Goal: Task Accomplishment & Management: Manage account settings

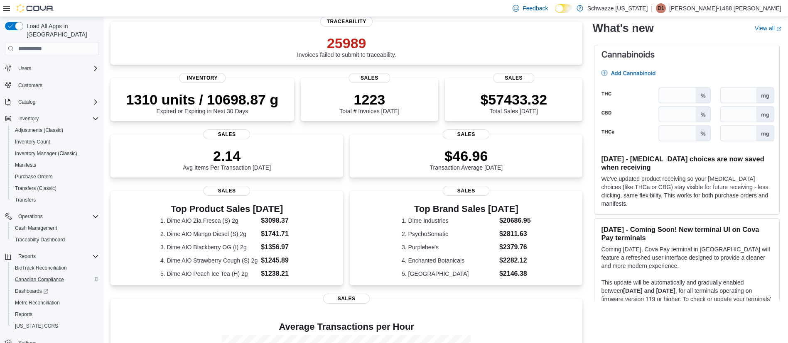
scroll to position [23, 0]
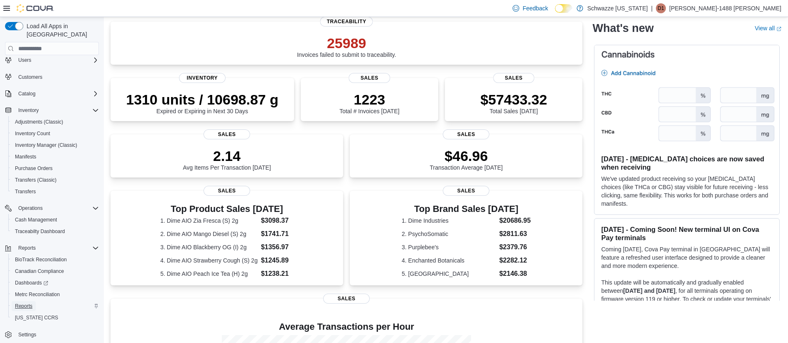
click at [19, 303] on span "Reports" at bounding box center [23, 306] width 17 height 7
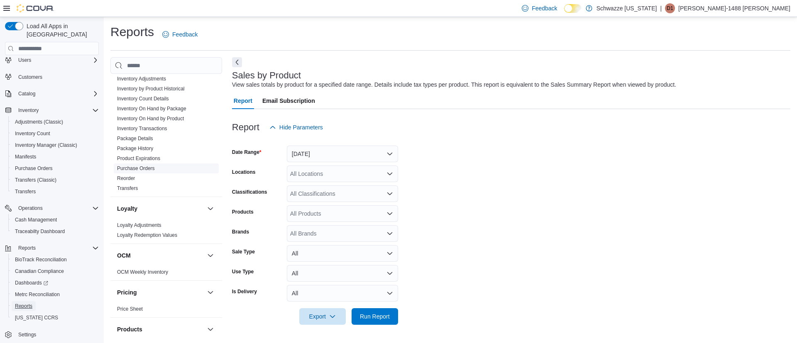
scroll to position [268, 0]
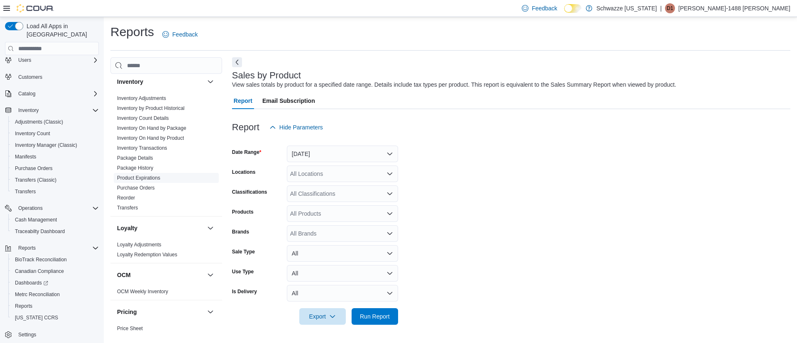
click at [140, 176] on link "Product Expirations" at bounding box center [138, 178] width 43 height 6
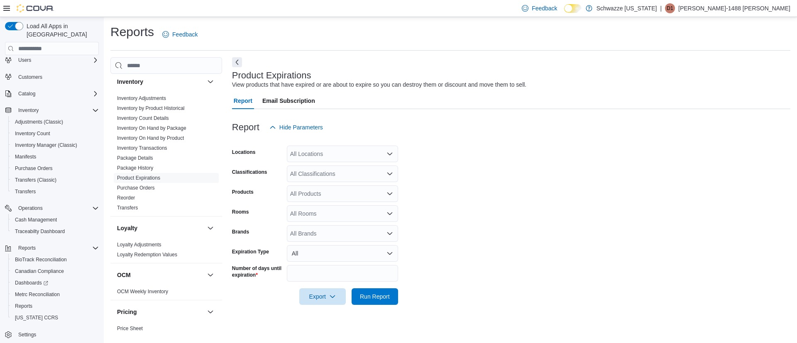
click at [337, 156] on div "All Locations" at bounding box center [342, 154] width 111 height 17
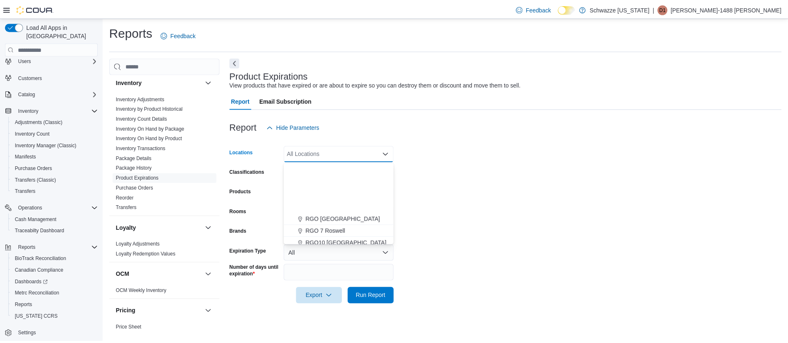
scroll to position [311, 0]
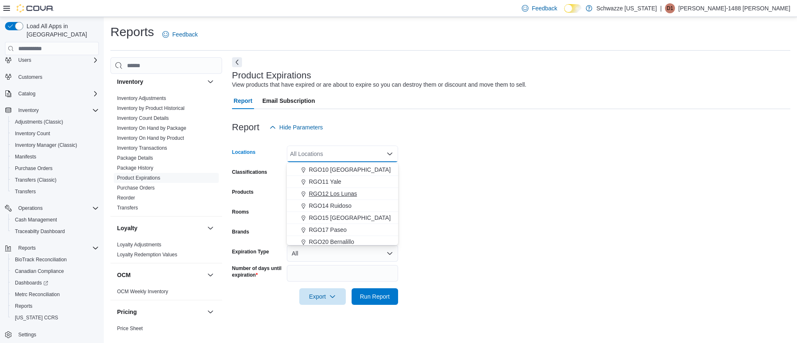
click at [341, 193] on span "RGO12 Los Lunas" at bounding box center [333, 194] width 48 height 8
click at [436, 166] on form "Locations RGO12 Los Lunas Combo box. Selected. RGO12 Los Lunas. Press Backspace…" at bounding box center [511, 220] width 558 height 169
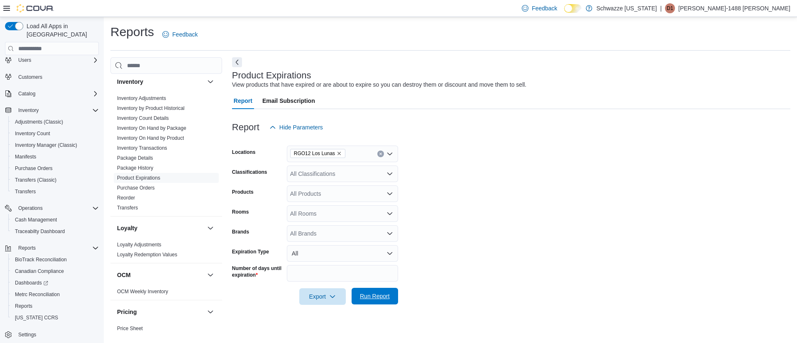
click at [377, 296] on span "Run Report" at bounding box center [375, 296] width 30 height 8
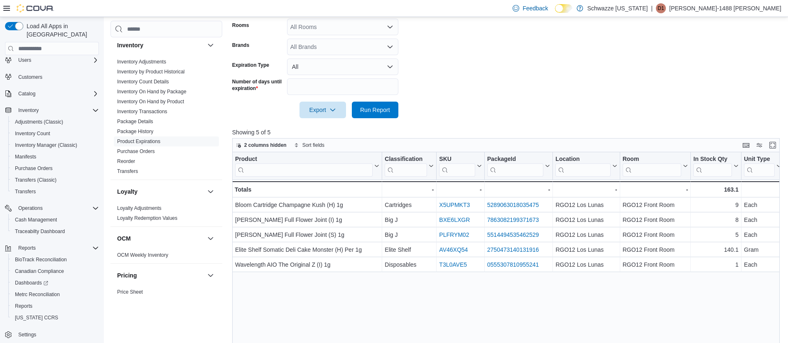
scroll to position [263, 0]
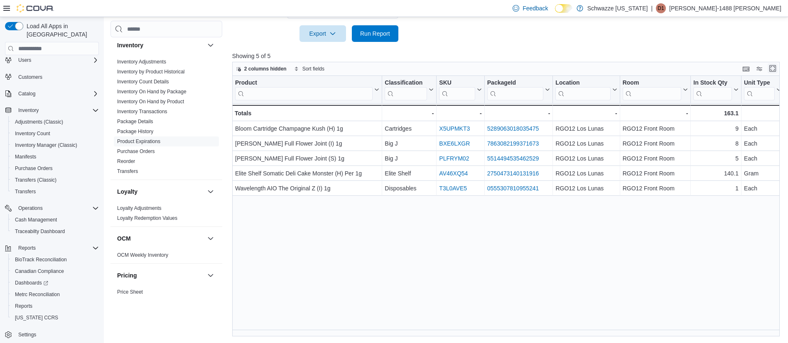
click at [777, 68] on button "Enter fullscreen" at bounding box center [772, 69] width 10 height 10
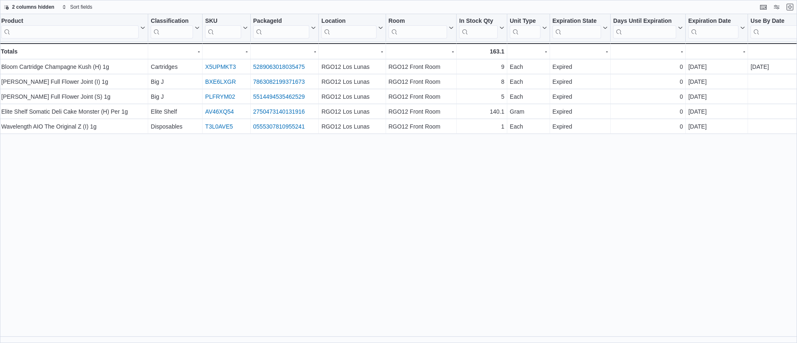
scroll to position [0, 0]
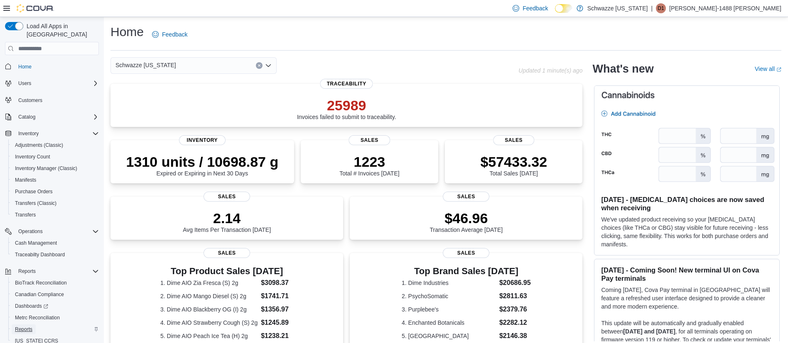
click at [19, 326] on span "Reports" at bounding box center [23, 329] width 17 height 7
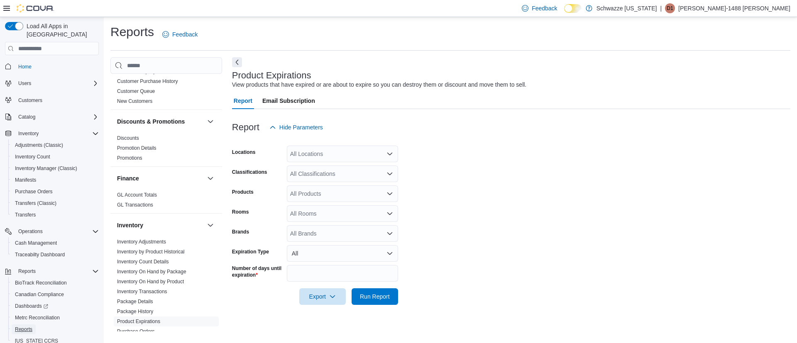
scroll to position [311, 0]
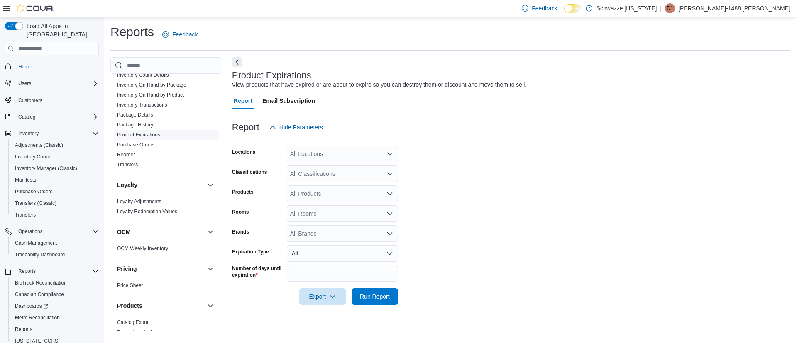
click at [151, 133] on link "Product Expirations" at bounding box center [138, 135] width 43 height 6
click at [342, 250] on button "All" at bounding box center [342, 253] width 111 height 17
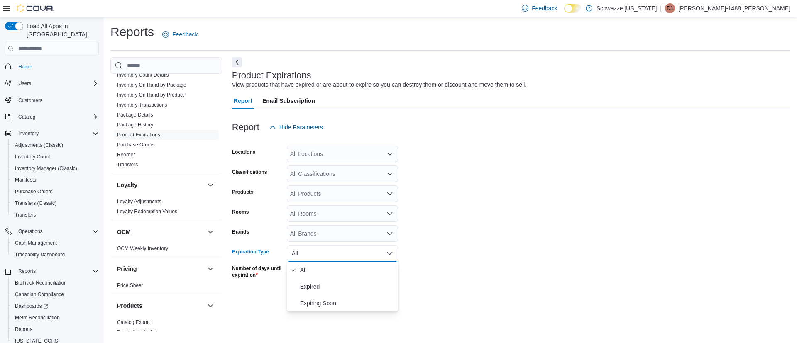
click at [343, 250] on button "All" at bounding box center [342, 253] width 111 height 17
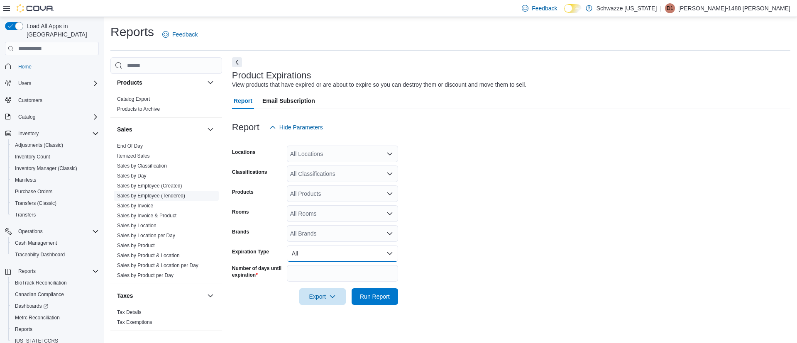
scroll to position [560, 0]
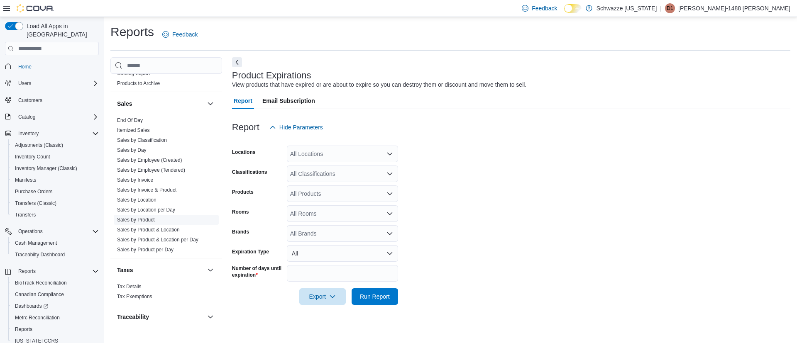
click at [146, 222] on link "Sales by Product" at bounding box center [136, 220] width 38 height 6
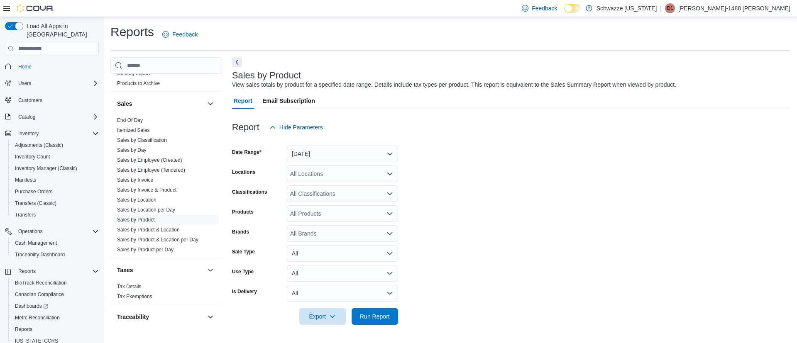
click at [347, 193] on div "All Classifications" at bounding box center [342, 194] width 111 height 17
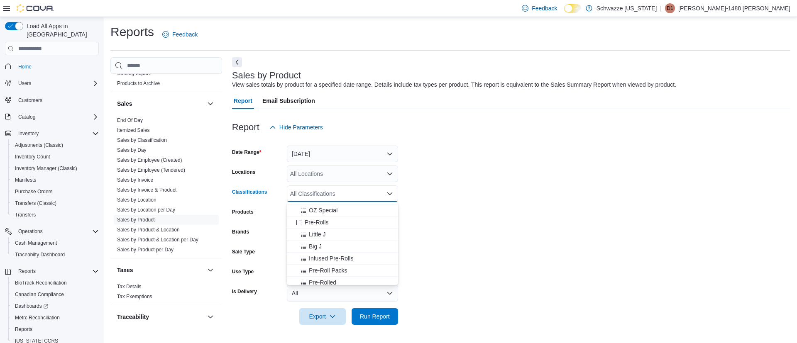
scroll to position [62, 0]
click at [339, 282] on span "Infused Pre-Rolls" at bounding box center [331, 278] width 44 height 8
click at [336, 193] on icon "Remove Infused Pre-Rolls from selection in this group" at bounding box center [336, 193] width 5 height 5
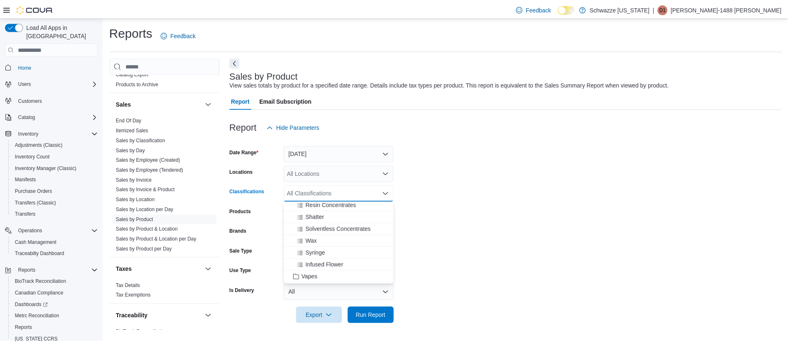
scroll to position [187, 0]
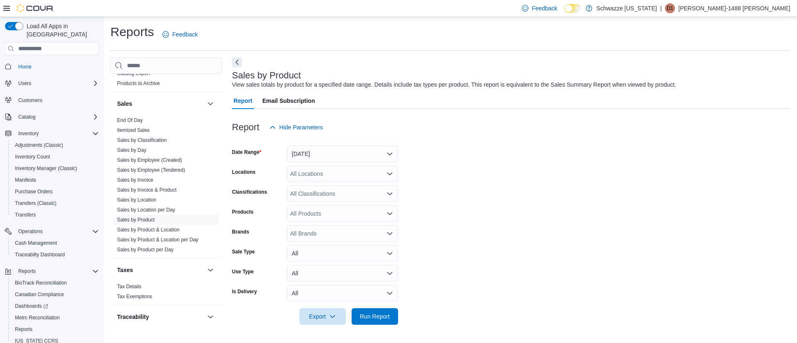
click at [501, 229] on form "Date Range Yesterday Locations All Locations Classifications All Classification…" at bounding box center [511, 230] width 558 height 189
click at [367, 215] on div "All Products" at bounding box center [342, 213] width 111 height 17
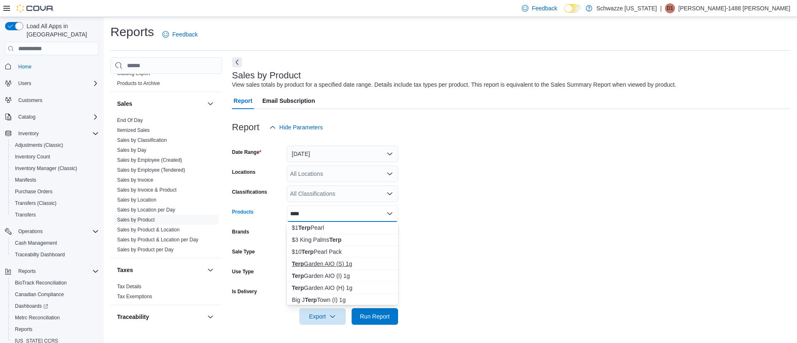
type input "****"
click at [332, 267] on div "Terp Garden AIO (S) 1g" at bounding box center [342, 264] width 101 height 8
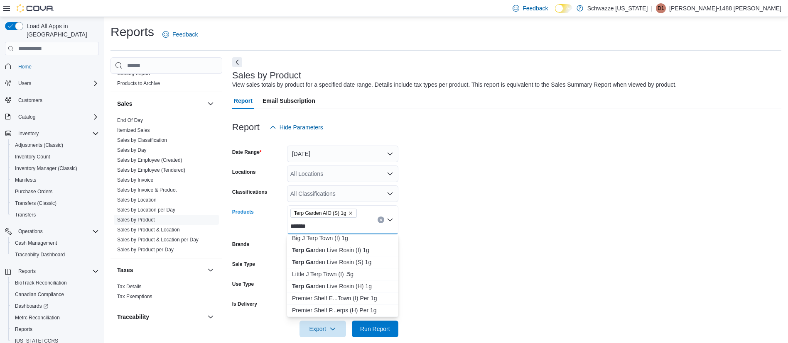
scroll to position [0, 0]
type input "*******"
click at [332, 276] on div "Terp Ga rden AIO (I) 1g" at bounding box center [342, 276] width 101 height 8
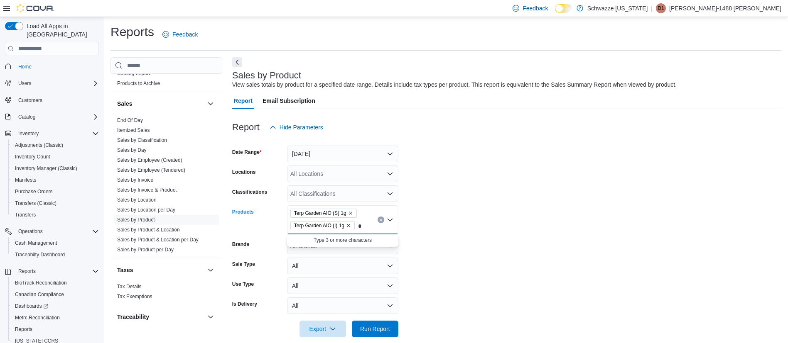
type input "*"
click at [363, 234] on div "Terp Garden AIO (S) 1g Terp Garden AIO (I) 1g *" at bounding box center [342, 219] width 111 height 29
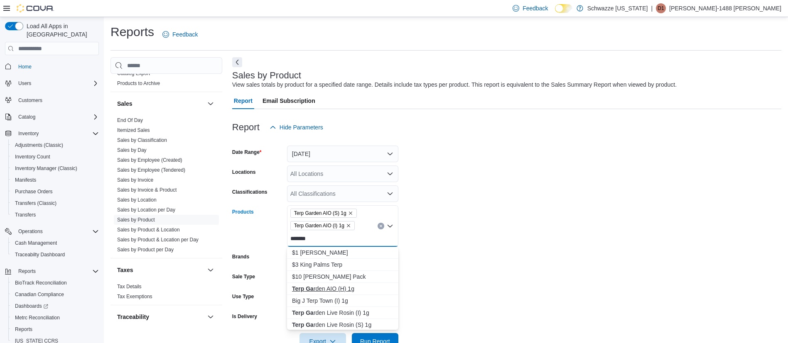
type input "*******"
click at [328, 290] on div "Terp Ga rden AIO (H) 1g" at bounding box center [342, 289] width 101 height 8
type input "****"
click at [349, 298] on div "Terp Garden Live Rosin (I) 1g" at bounding box center [342, 301] width 101 height 8
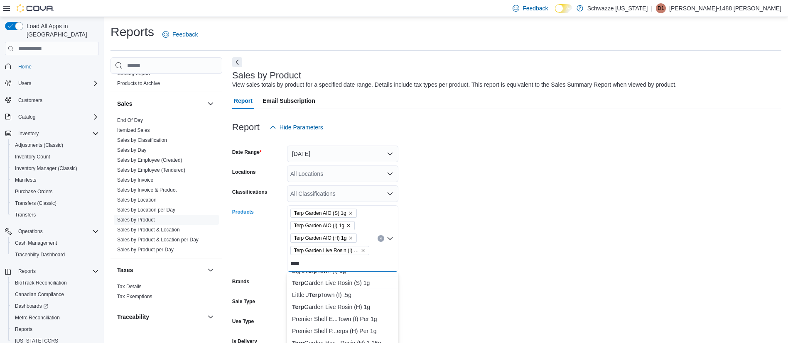
scroll to position [62, 0]
type input "****"
click at [338, 286] on div "Terp Garden Live Rosin (H) 1g" at bounding box center [342, 288] width 101 height 8
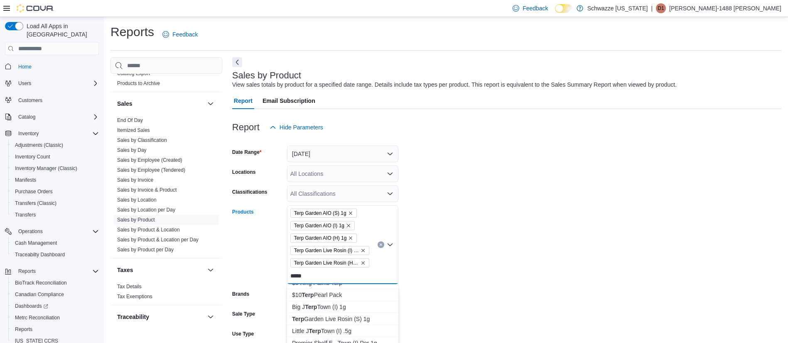
scroll to position [0, 0]
type input "****"
click at [350, 338] on div "Terp Garden Live Rosin (S) 1g" at bounding box center [342, 338] width 101 height 8
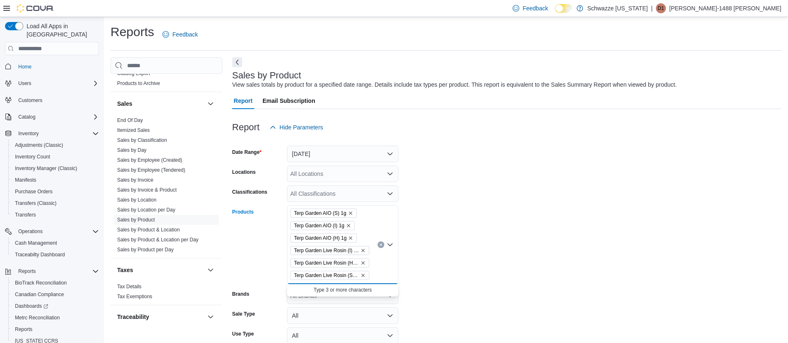
click at [457, 245] on form "Date Range Yesterday Locations All Locations Classifications All Classification…" at bounding box center [506, 262] width 549 height 252
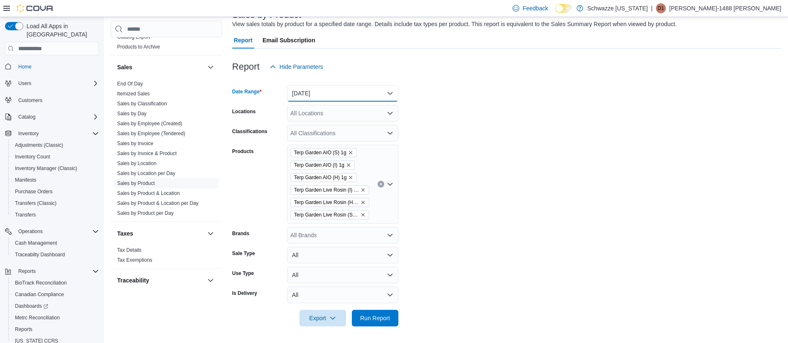
click at [332, 87] on button "Yesterday" at bounding box center [342, 93] width 111 height 17
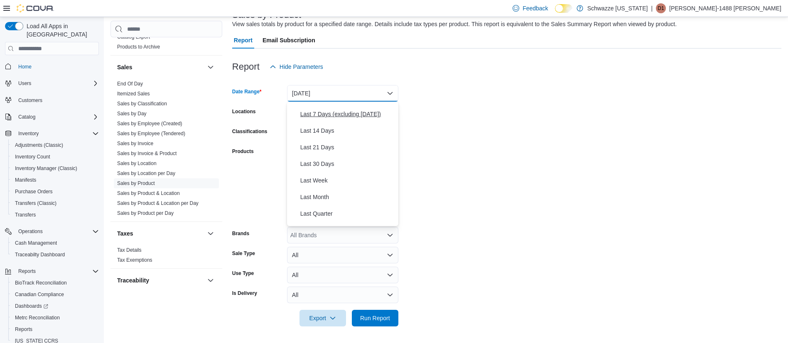
scroll to position [125, 0]
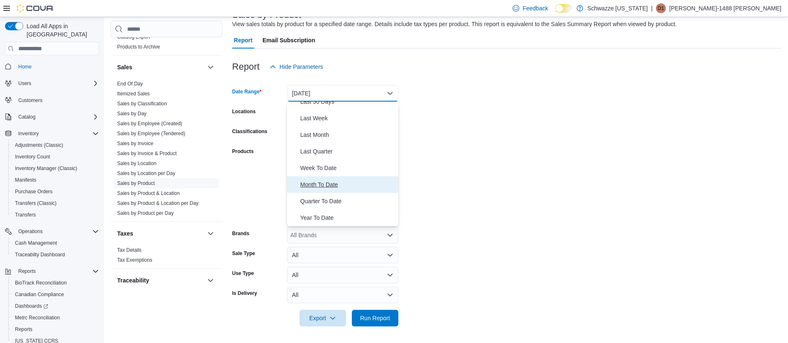
click at [331, 186] on span "Month To Date" at bounding box center [347, 185] width 95 height 10
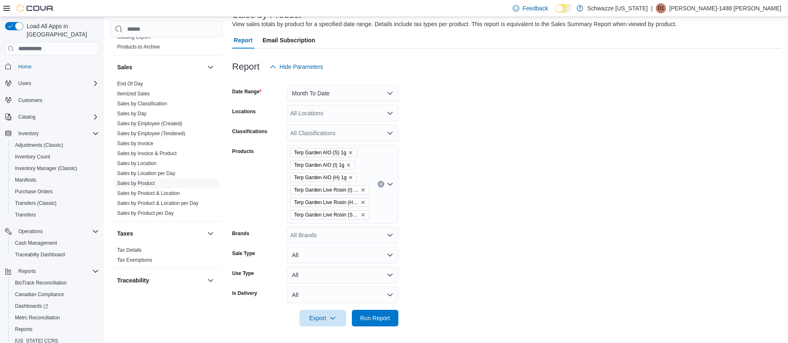
click at [489, 111] on form "Date Range Month To Date Locations All Locations Classifications All Classifica…" at bounding box center [506, 201] width 549 height 252
click at [365, 114] on div "All Locations" at bounding box center [342, 113] width 111 height 17
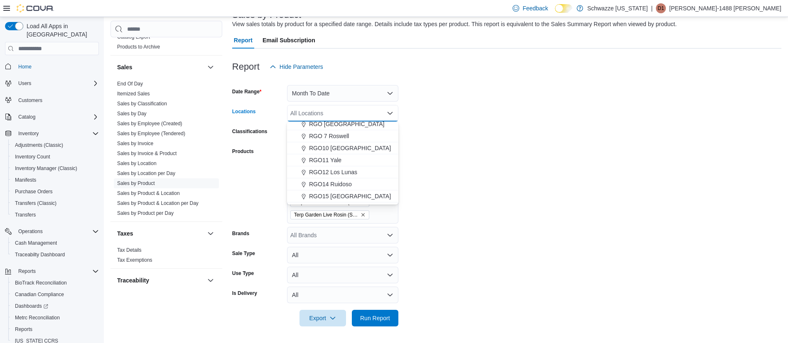
scroll to position [311, 0]
click at [347, 153] on span "RGO12 Los Lunas" at bounding box center [333, 153] width 48 height 8
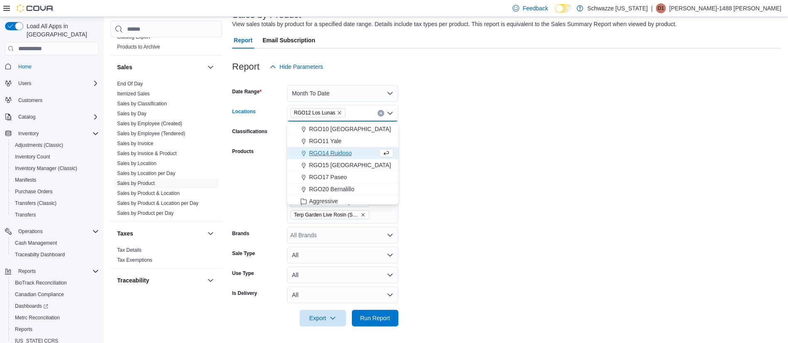
click at [491, 134] on form "Date Range Month To Date Locations RGO12 Los Lunas Combo box. Selected. RGO12 L…" at bounding box center [506, 201] width 549 height 252
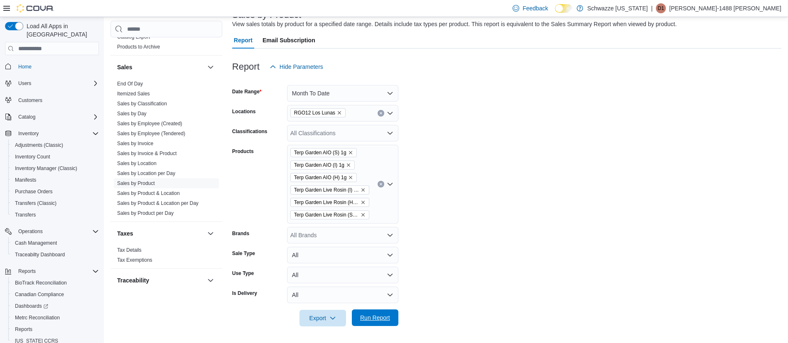
click at [371, 326] on span "Run Report" at bounding box center [375, 318] width 37 height 17
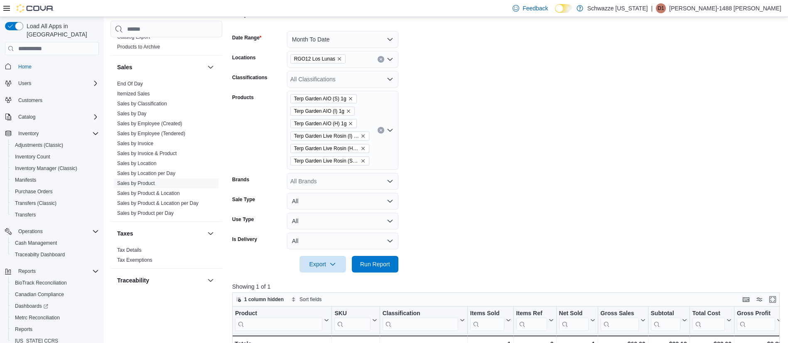
scroll to position [96, 0]
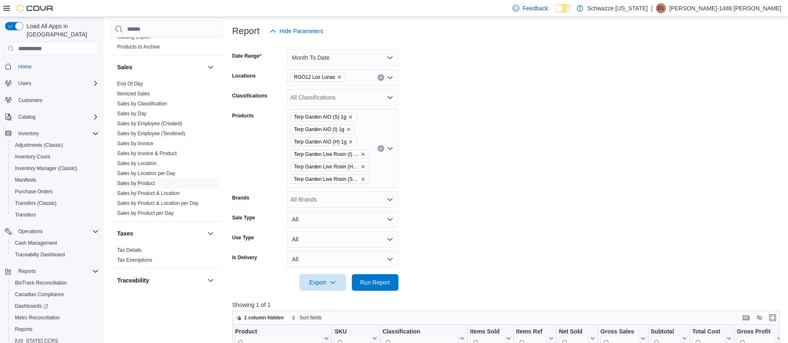
click at [368, 97] on div "All Classifications" at bounding box center [342, 97] width 111 height 17
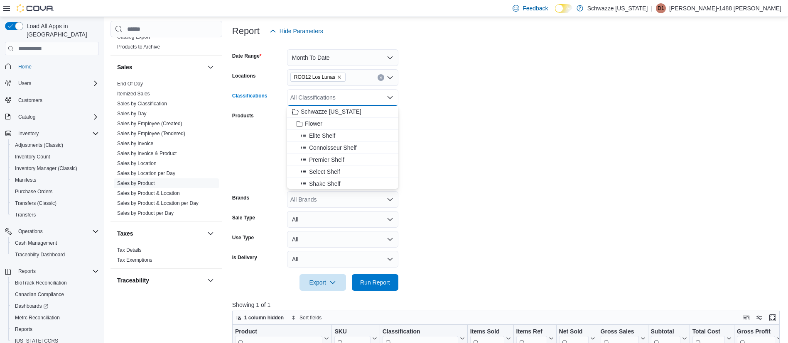
click at [368, 98] on div "All Classifications" at bounding box center [342, 97] width 111 height 17
click at [455, 101] on form "Date Range Month To Date Locations RGO12 Los Lunas Classifications All Classifi…" at bounding box center [508, 165] width 553 height 252
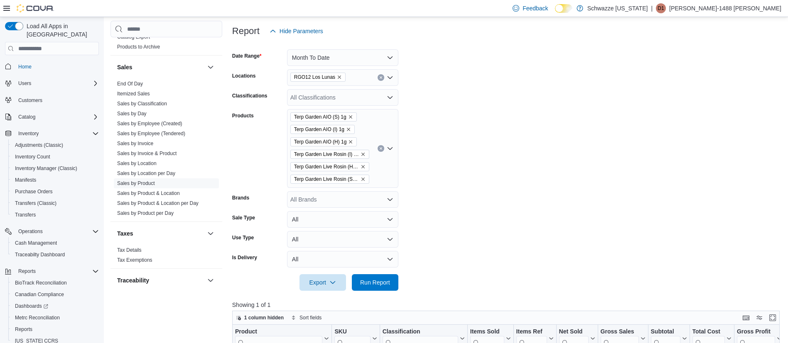
click at [373, 198] on div "All Brands" at bounding box center [342, 199] width 111 height 17
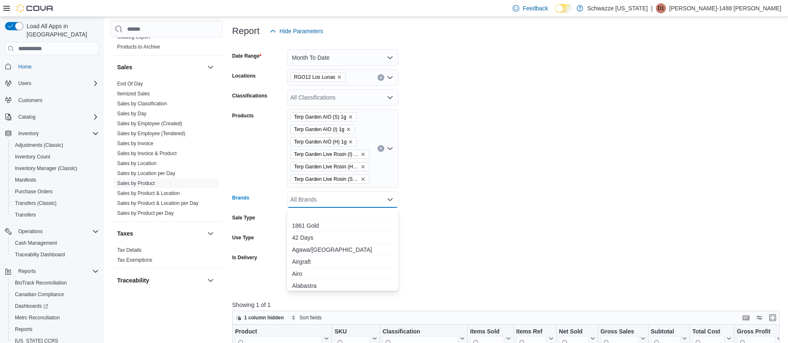
click at [382, 149] on icon "Clear input" at bounding box center [380, 148] width 3 height 3
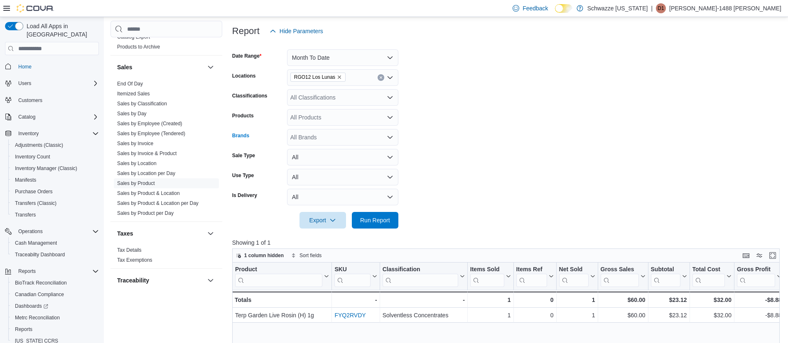
click at [358, 142] on div "All Brands" at bounding box center [342, 137] width 111 height 17
type input "***"
click at [332, 162] on span "Terp Garden" at bounding box center [342, 163] width 101 height 8
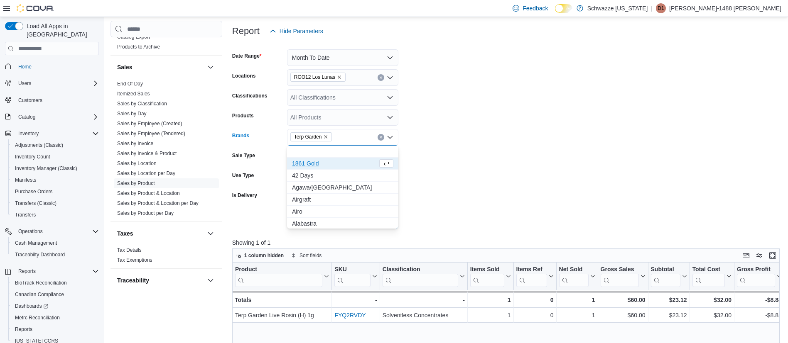
click at [509, 114] on form "Date Range Month To Date Locations RGO12 Los Lunas Classifications All Classifi…" at bounding box center [508, 133] width 553 height 189
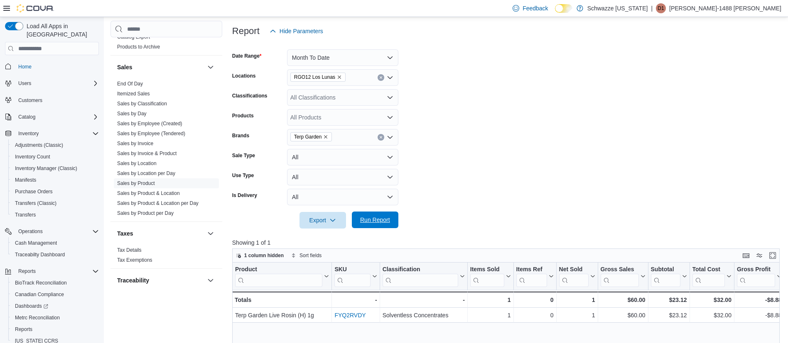
click at [373, 218] on span "Run Report" at bounding box center [375, 220] width 30 height 8
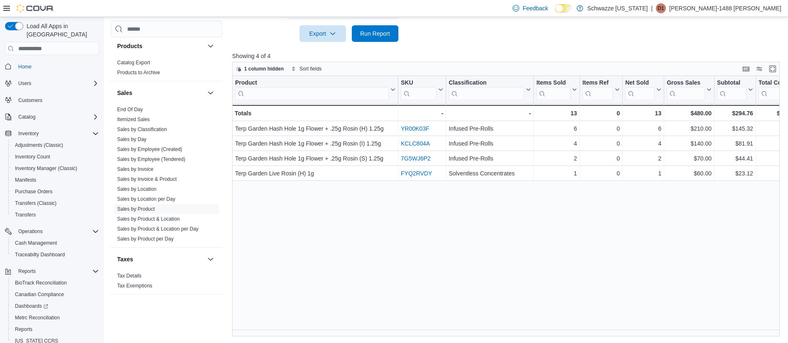
scroll to position [518, 0]
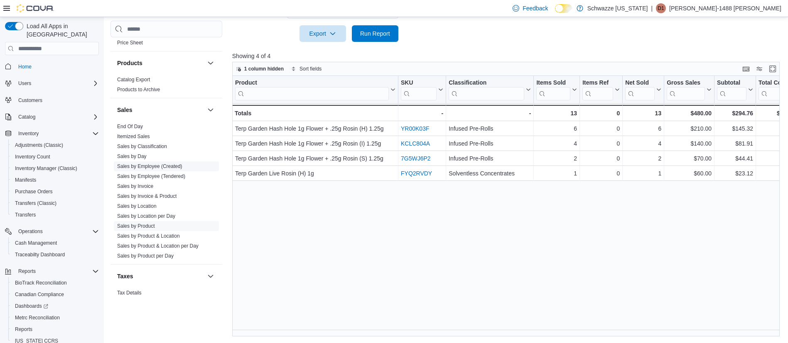
click at [164, 166] on link "Sales by Employee (Created)" at bounding box center [149, 167] width 65 height 6
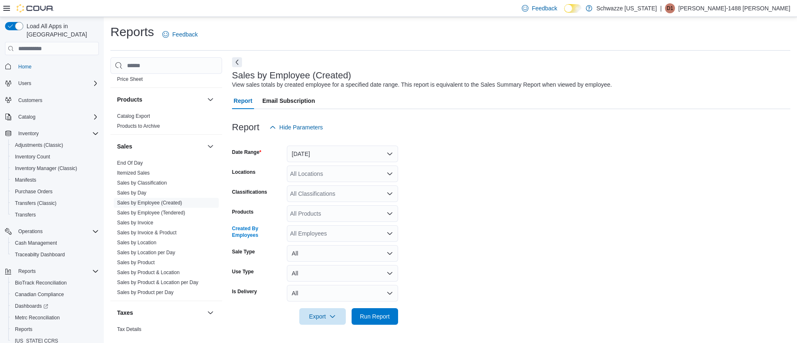
click at [330, 238] on div "All Employees" at bounding box center [342, 233] width 111 height 17
click at [463, 231] on form "Date Range Yesterday Locations All Locations Classifications All Classification…" at bounding box center [511, 230] width 558 height 189
click at [334, 213] on div "All Products" at bounding box center [342, 213] width 111 height 17
click at [487, 218] on form "Date Range Yesterday Locations All Locations Classifications All Classification…" at bounding box center [511, 230] width 558 height 189
click at [348, 232] on div "All Employees" at bounding box center [342, 233] width 111 height 17
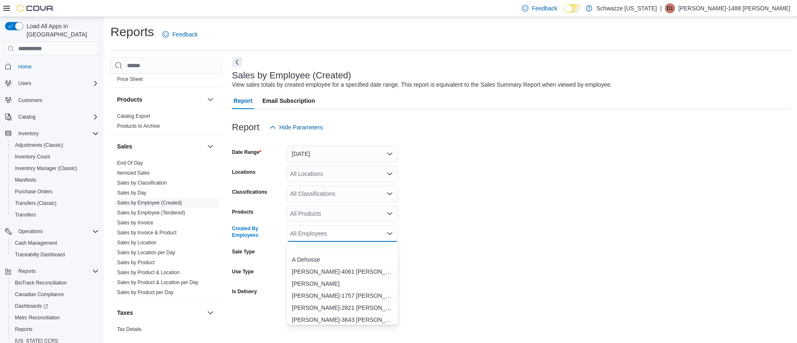
click at [348, 233] on div "All Employees" at bounding box center [342, 233] width 111 height 17
click at [462, 105] on div "Report Email Subscription" at bounding box center [511, 101] width 558 height 17
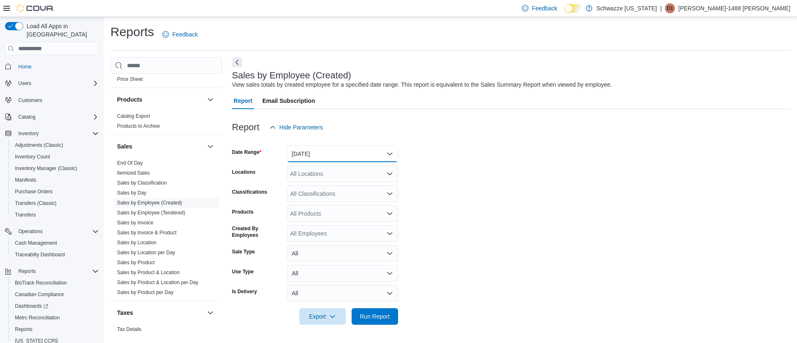
click at [359, 147] on button "Yesterday" at bounding box center [342, 154] width 111 height 17
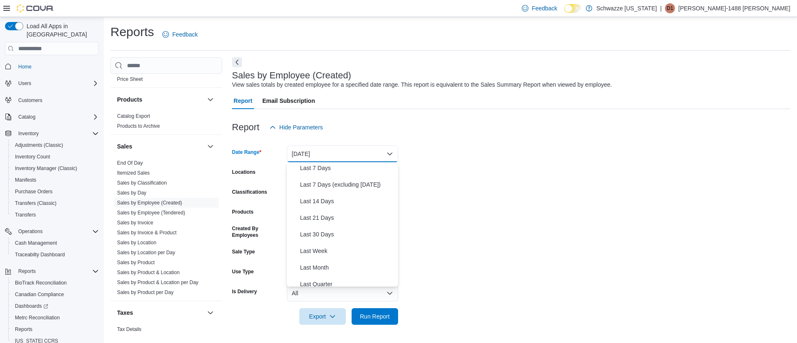
scroll to position [125, 0]
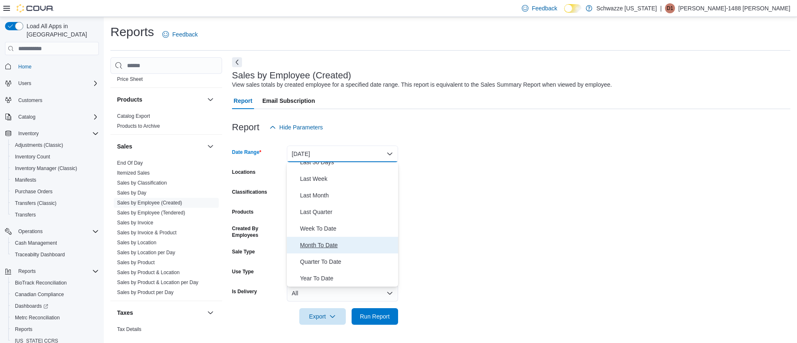
click at [331, 246] on span "Month To Date" at bounding box center [347, 245] width 95 height 10
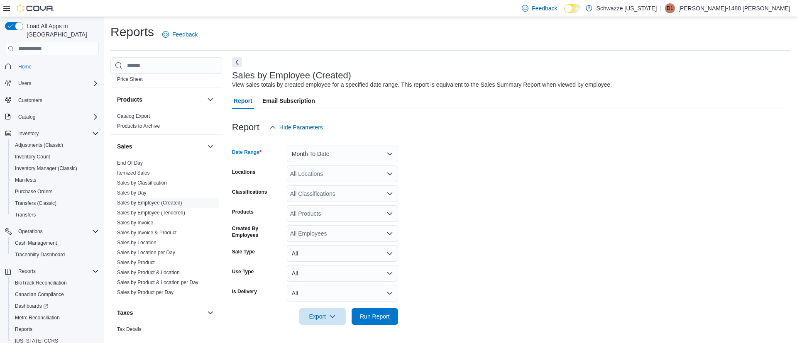
click at [330, 179] on div "All Locations" at bounding box center [342, 174] width 111 height 17
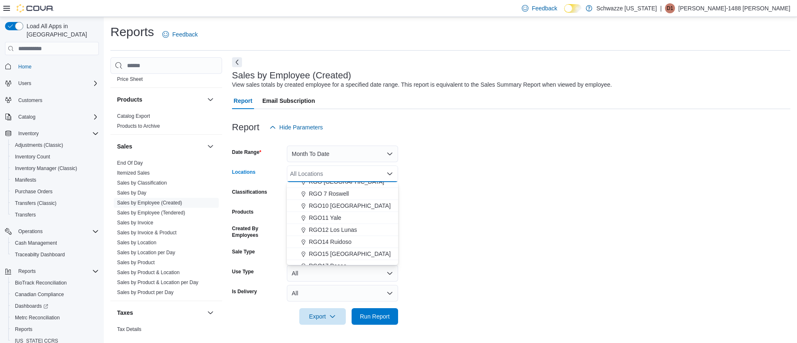
scroll to position [311, 0]
click at [350, 215] on span "RGO12 Los Lunas" at bounding box center [333, 214] width 48 height 8
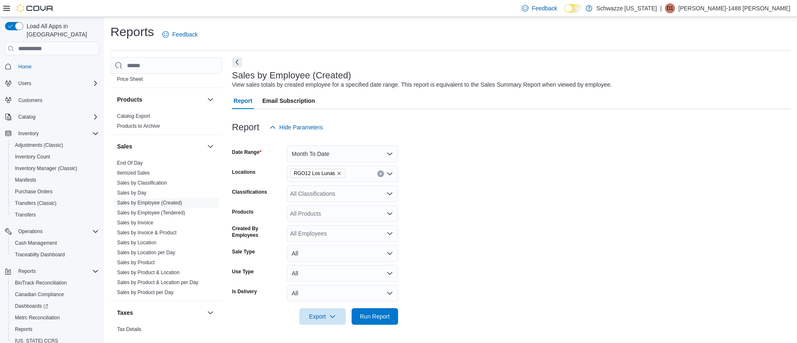
click at [437, 182] on form "Date Range Month To Date Locations RGO12 Los Lunas Classifications All Classifi…" at bounding box center [511, 230] width 558 height 189
click at [338, 214] on div "All Products" at bounding box center [342, 213] width 111 height 17
type input "*"
click at [499, 180] on form "Date Range Month To Date Locations RGO12 Los Lunas Classifications All Classifi…" at bounding box center [511, 230] width 558 height 189
click at [368, 191] on div "All Classifications" at bounding box center [342, 194] width 111 height 17
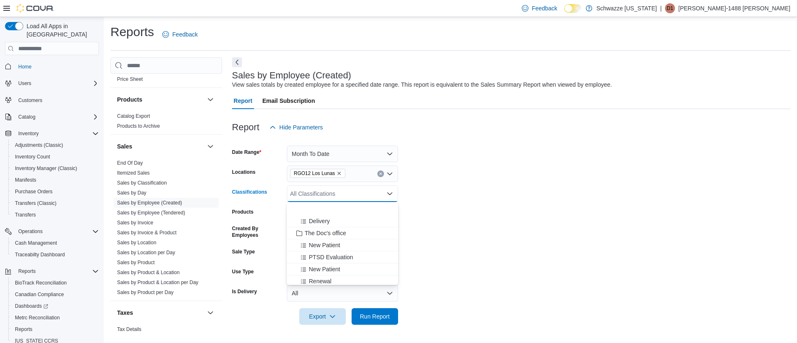
scroll to position [736, 0]
click at [461, 201] on form "Date Range Month To Date Locations RGO12 Los Lunas Classifications All Classifi…" at bounding box center [511, 230] width 558 height 189
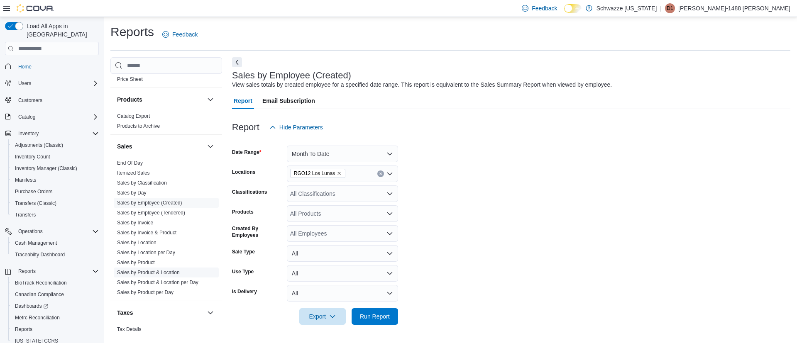
click at [152, 271] on link "Sales by Product & Location" at bounding box center [148, 273] width 63 height 6
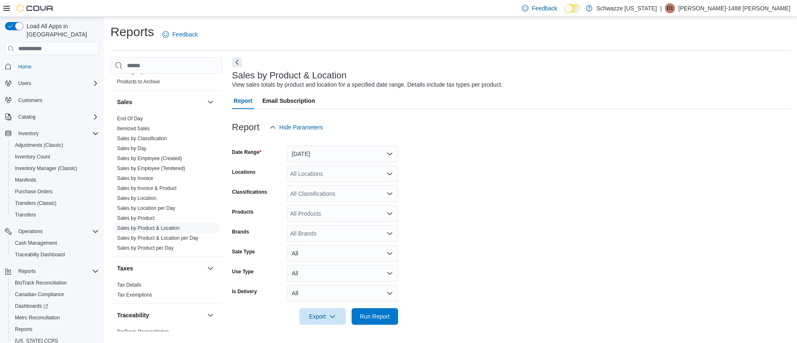
scroll to position [580, 0]
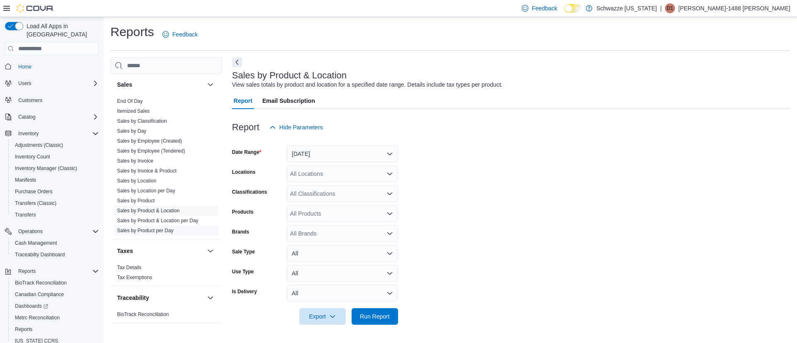
click at [138, 229] on link "Sales by Product per Day" at bounding box center [145, 231] width 56 height 6
click at [332, 234] on div "All Brands" at bounding box center [342, 233] width 111 height 17
type input "****"
click at [330, 248] on span "Terp Garden" at bounding box center [342, 248] width 101 height 8
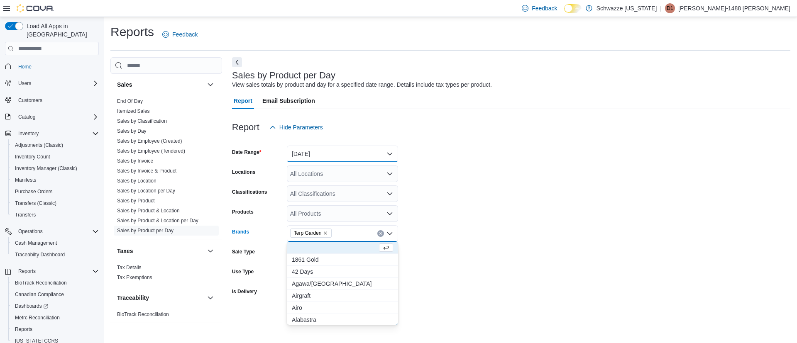
click at [334, 154] on button "Yesterday" at bounding box center [342, 154] width 111 height 17
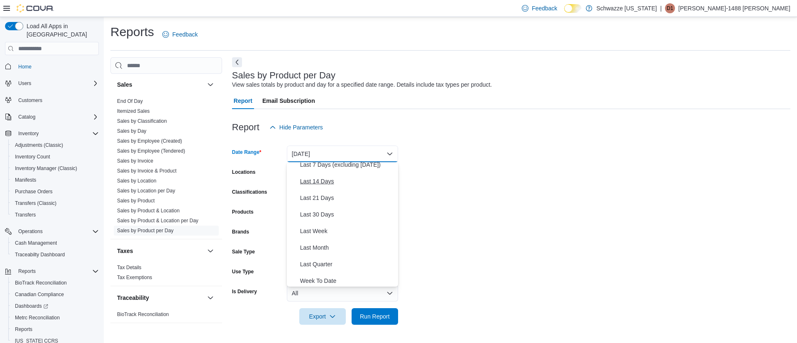
scroll to position [125, 0]
click at [329, 247] on span "Month To Date" at bounding box center [347, 245] width 95 height 10
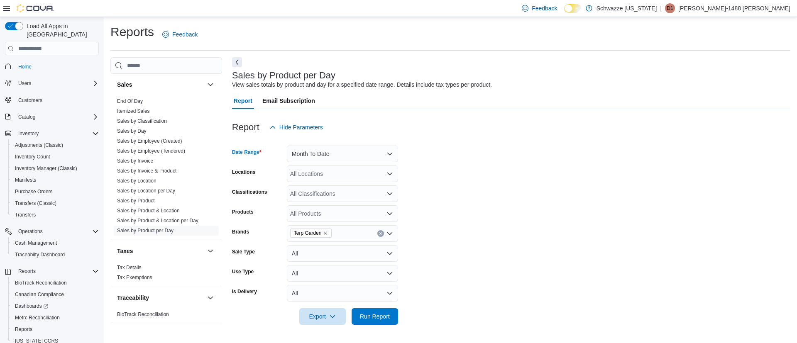
click at [332, 175] on div "All Locations" at bounding box center [342, 174] width 111 height 17
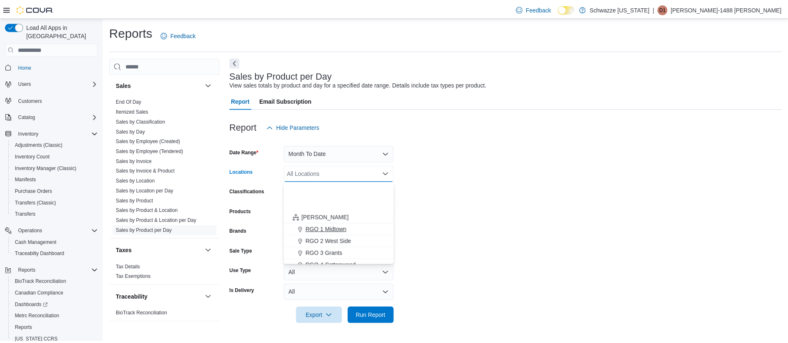
scroll to position [311, 0]
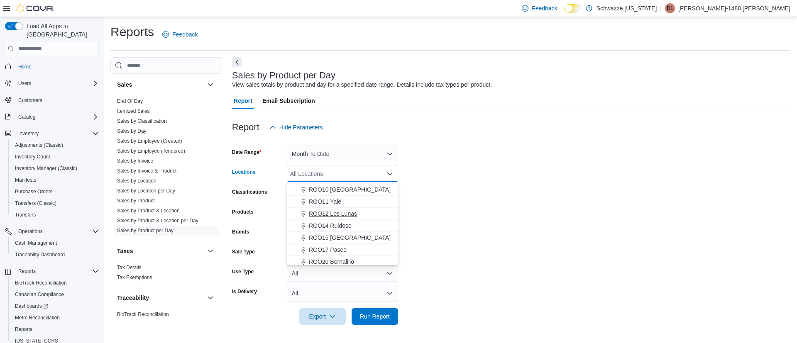
click at [346, 215] on span "RGO12 Los Lunas" at bounding box center [333, 214] width 48 height 8
click at [499, 200] on form "Date Range Month To Date Locations RGO12 Los Lunas Combo box. Selected. RGO12 L…" at bounding box center [511, 230] width 558 height 189
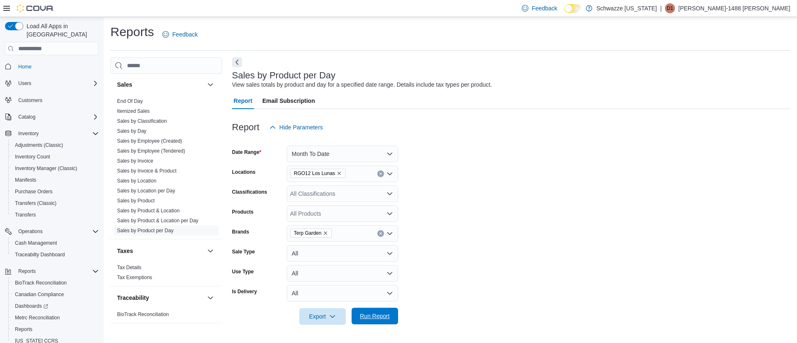
click at [375, 315] on span "Run Report" at bounding box center [375, 316] width 30 height 8
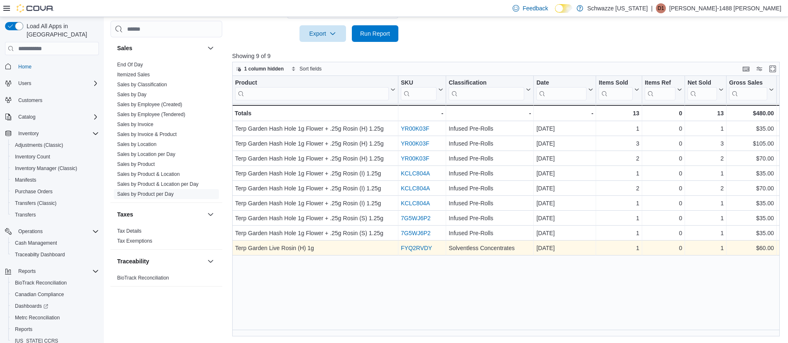
click at [416, 247] on link "FYQ2RVDY" at bounding box center [416, 248] width 31 height 7
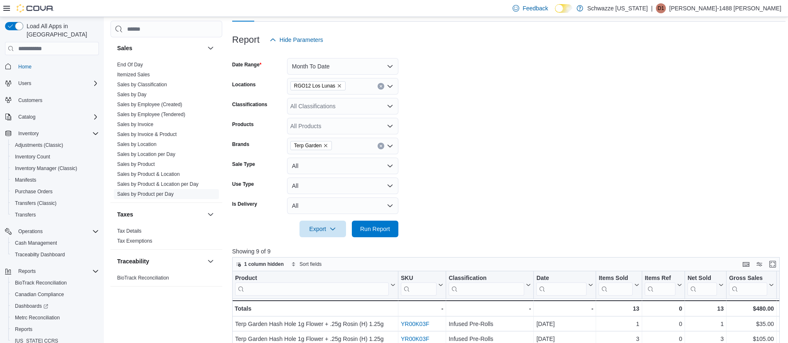
scroll to position [34, 0]
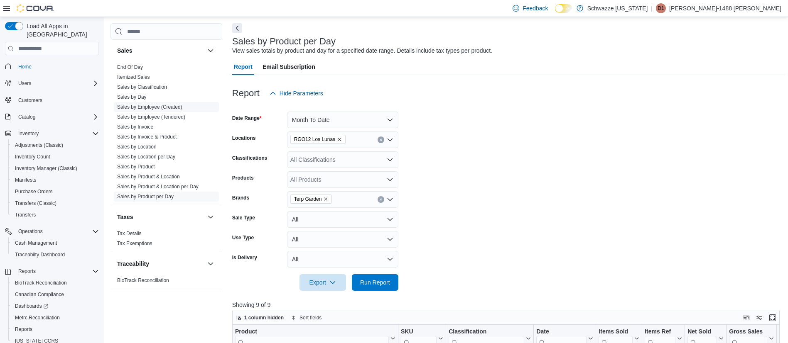
click at [149, 107] on link "Sales by Employee (Created)" at bounding box center [149, 107] width 65 height 6
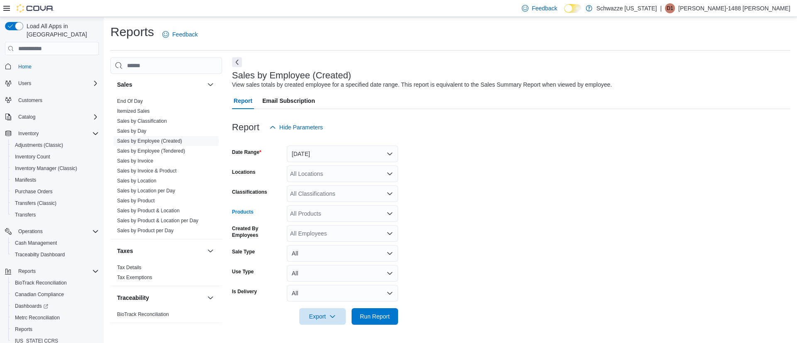
click at [328, 211] on div "All Products" at bounding box center [342, 213] width 111 height 17
click at [260, 210] on div "Products" at bounding box center [257, 213] width 51 height 17
click at [330, 214] on div "All Products" at bounding box center [342, 213] width 111 height 17
click at [277, 218] on div "Products" at bounding box center [257, 213] width 51 height 17
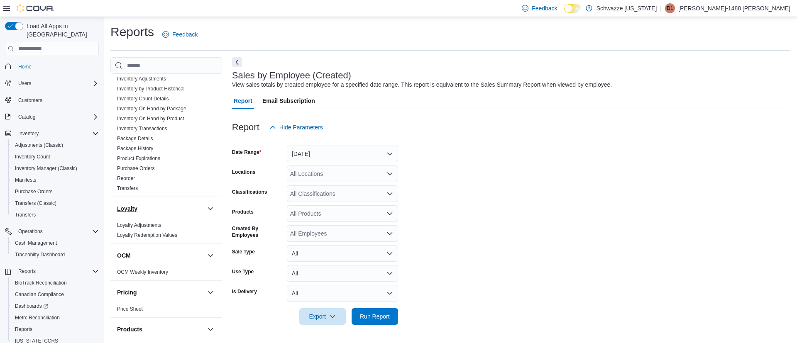
scroll to position [268, 0]
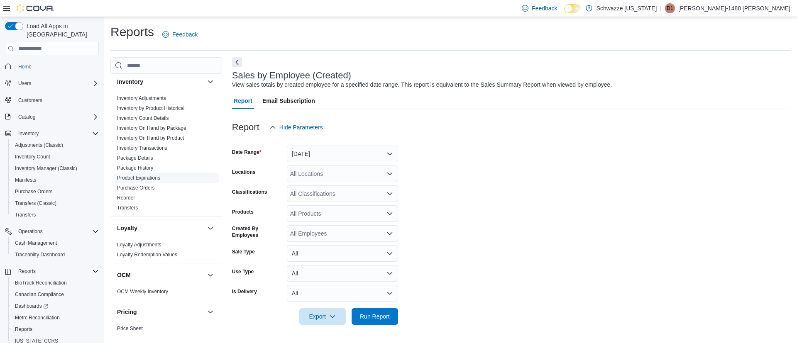
click at [147, 179] on link "Product Expirations" at bounding box center [138, 178] width 43 height 6
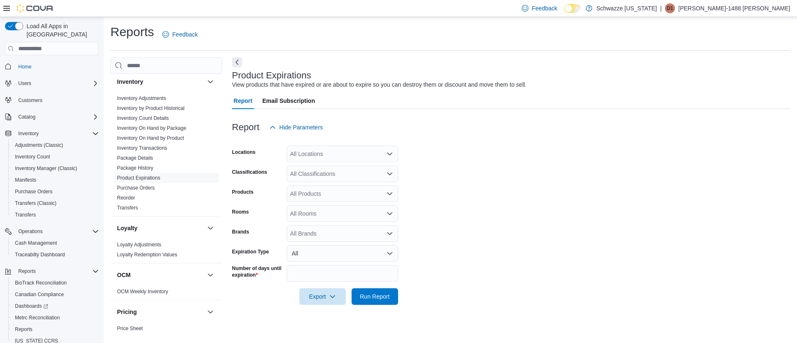
click at [354, 146] on div "All Locations" at bounding box center [342, 154] width 111 height 17
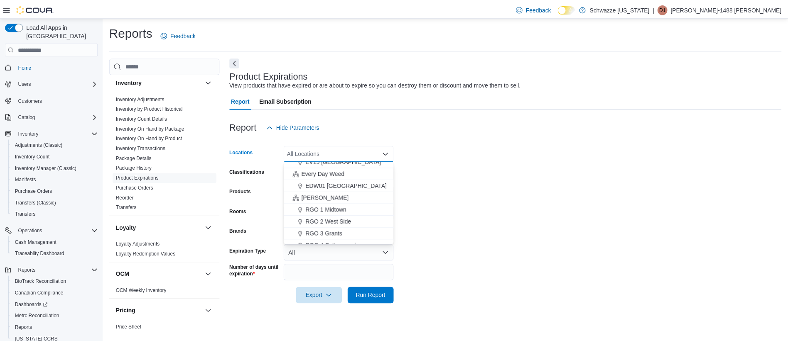
scroll to position [311, 0]
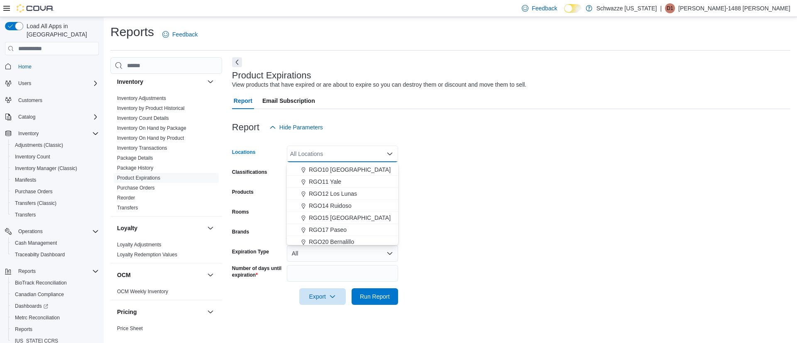
click at [335, 196] on span "RGO12 Los Lunas" at bounding box center [333, 194] width 48 height 8
click at [477, 167] on form "Locations RGO12 Los Lunas Combo box. Selected. RGO12 Los Lunas. Press Backspace…" at bounding box center [511, 220] width 558 height 169
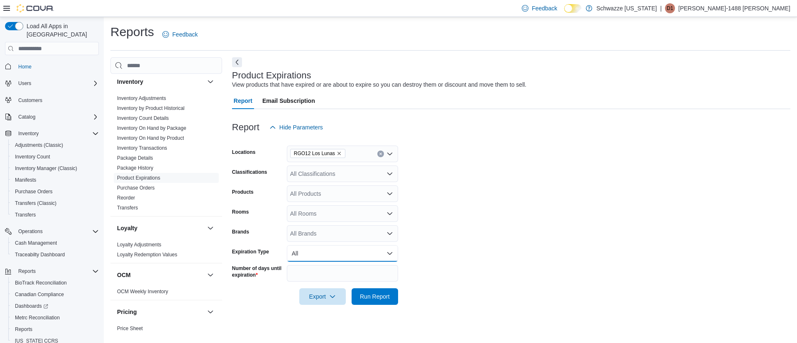
click at [323, 248] on button "All" at bounding box center [342, 253] width 111 height 17
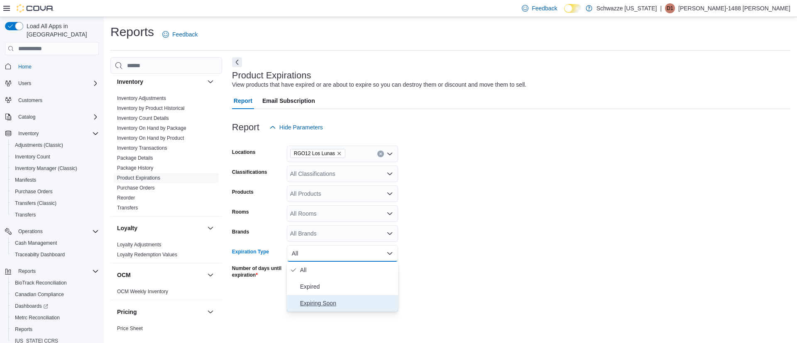
click at [333, 301] on span "Expiring Soon" at bounding box center [347, 303] width 95 height 10
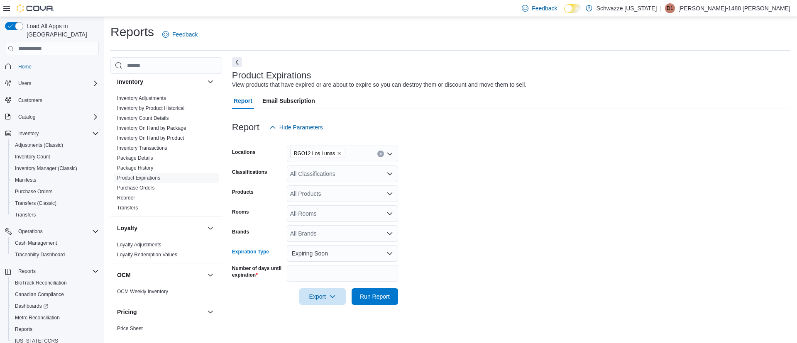
click at [452, 256] on form "Locations RGO12 Los Lunas Classifications All Classifications Products All Prod…" at bounding box center [511, 220] width 558 height 169
click at [370, 298] on span "Run Report" at bounding box center [375, 296] width 30 height 8
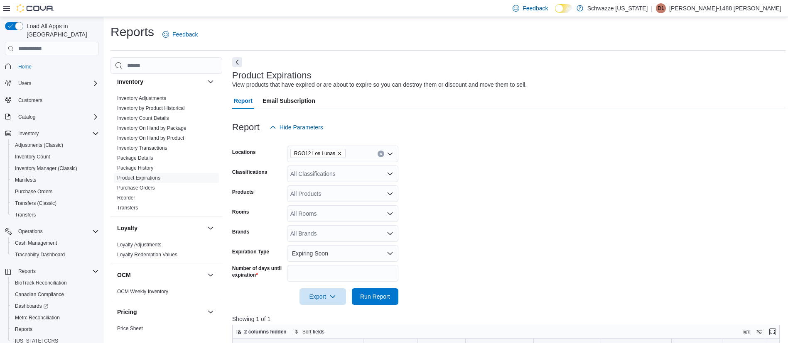
scroll to position [187, 0]
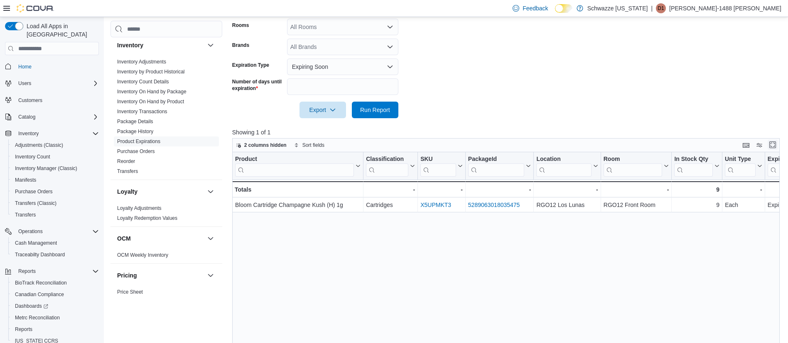
click at [775, 147] on button "Enter fullscreen" at bounding box center [772, 145] width 10 height 10
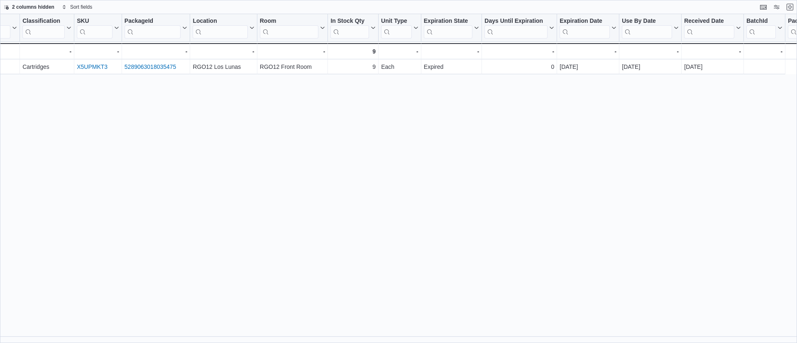
scroll to position [0, 31]
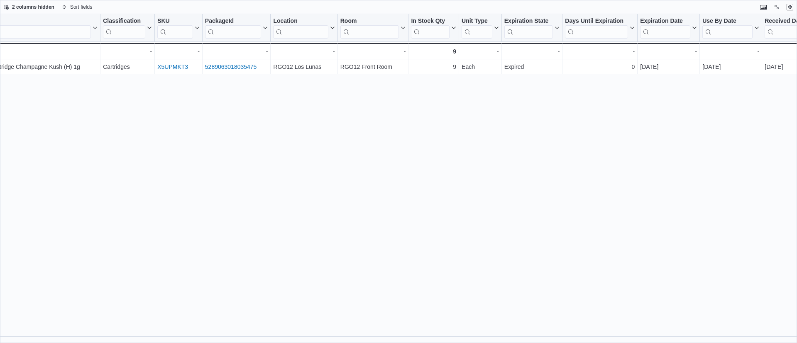
drag, startPoint x: 797, startPoint y: 149, endPoint x: 776, endPoint y: 157, distance: 21.8
click at [792, 150] on div "Product Click to view column header actions Classification Click to view column…" at bounding box center [398, 178] width 797 height 329
click at [739, 156] on div "Product Click to view column header actions Classification Click to view column…" at bounding box center [398, 178] width 797 height 329
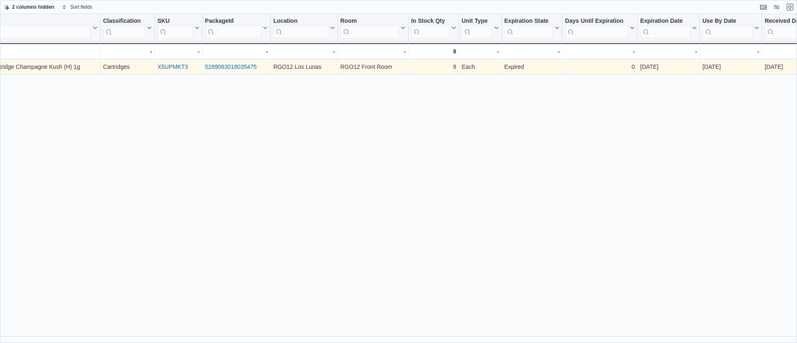
click at [237, 66] on link "5289063018035475" at bounding box center [231, 67] width 52 height 7
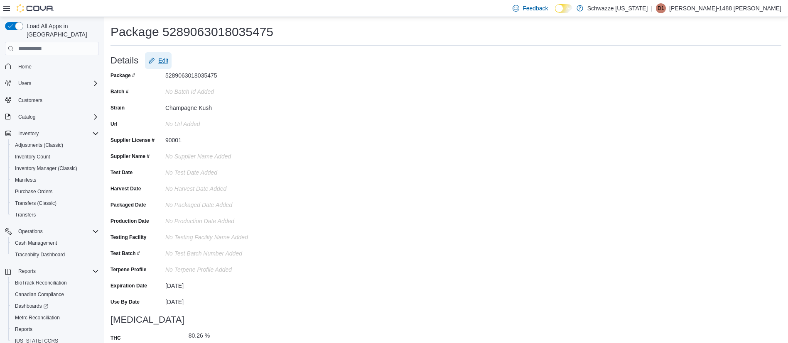
click at [161, 58] on span "Edit" at bounding box center [163, 60] width 10 height 8
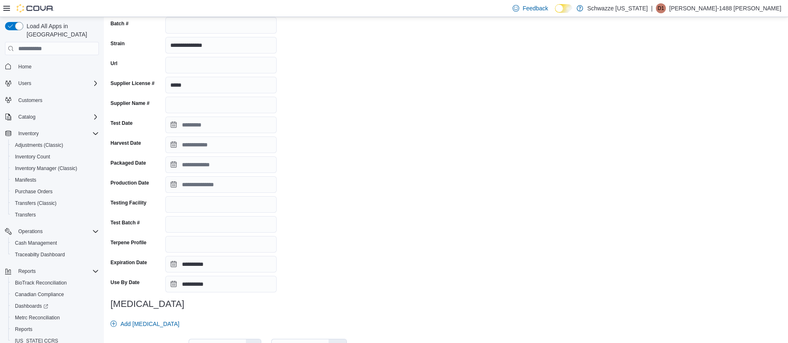
scroll to position [125, 0]
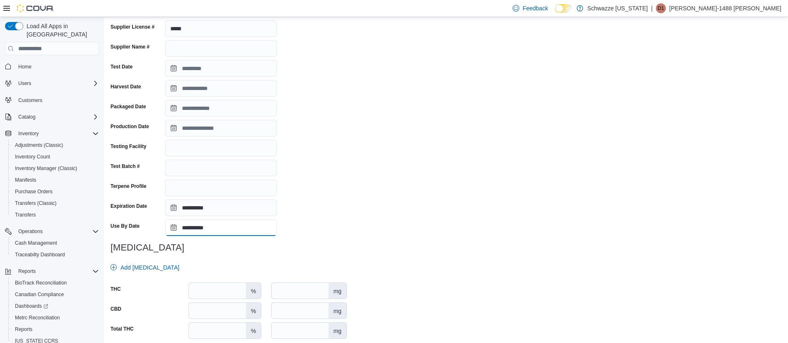
click at [171, 227] on input "**********" at bounding box center [220, 228] width 111 height 17
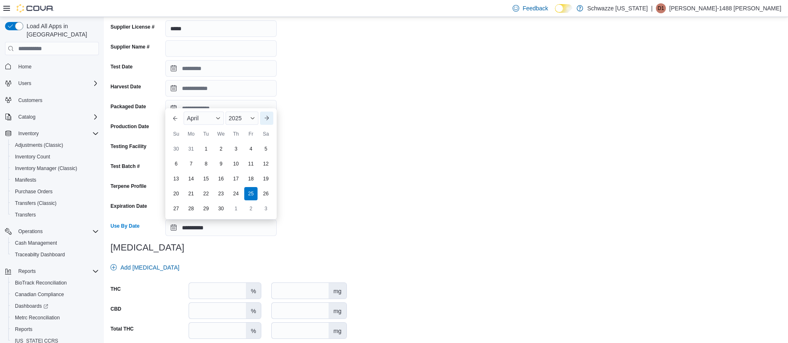
click at [267, 117] on button "Next month" at bounding box center [266, 118] width 13 height 13
click at [179, 105] on button "Previous Month" at bounding box center [175, 103] width 13 height 13
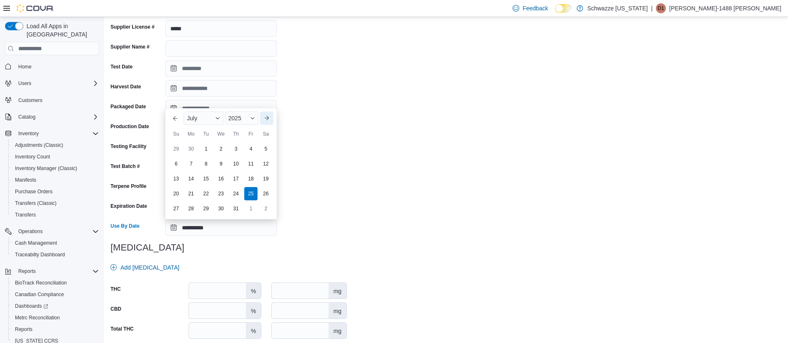
click at [264, 119] on button "Next month" at bounding box center [266, 118] width 13 height 13
click at [264, 119] on div "Sa" at bounding box center [265, 119] width 13 height 13
click at [265, 103] on button "Next month" at bounding box center [266, 103] width 13 height 13
click at [267, 116] on button "Next month" at bounding box center [266, 118] width 13 height 13
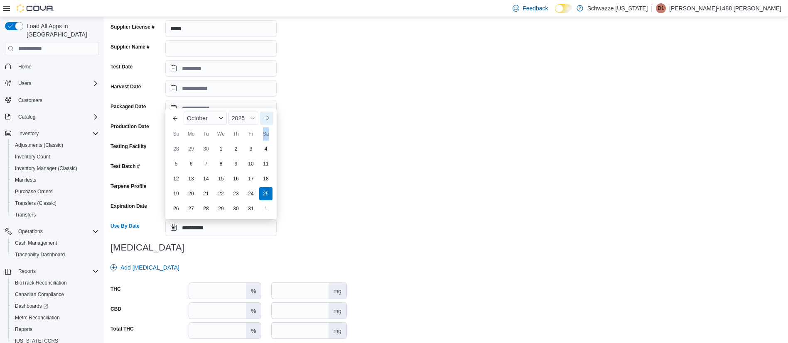
click at [267, 116] on button "Next month" at bounding box center [266, 118] width 13 height 13
click at [267, 116] on div "Sa" at bounding box center [265, 119] width 13 height 13
click at [247, 104] on span "2025" at bounding box center [240, 103] width 13 height 7
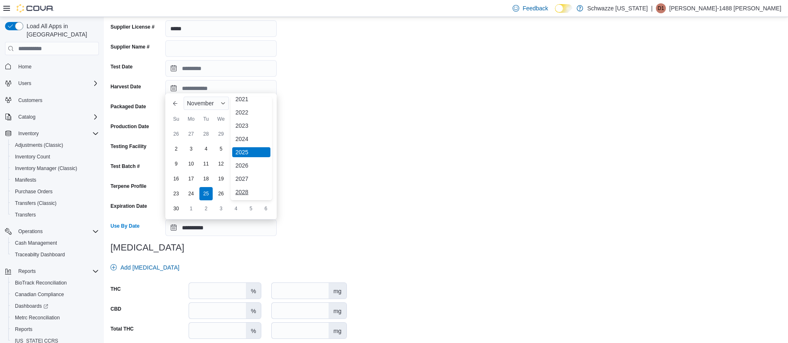
scroll to position [65, 0]
click at [244, 142] on div "2026" at bounding box center [251, 147] width 38 height 10
click at [216, 118] on div "November" at bounding box center [205, 118] width 45 height 13
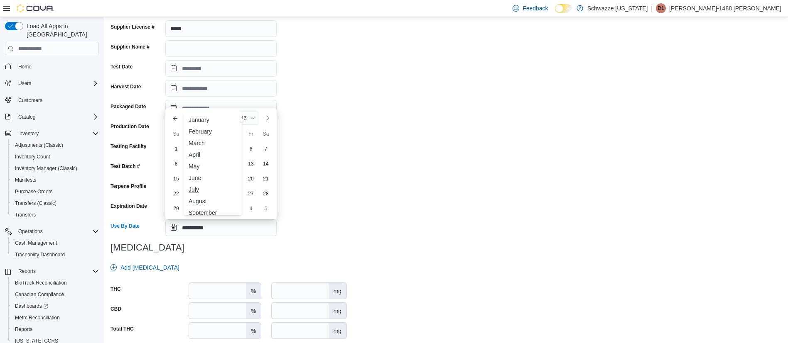
click at [200, 191] on div "July" at bounding box center [212, 190] width 55 height 10
click at [207, 179] on div "14" at bounding box center [205, 179] width 15 height 15
type input "**********"
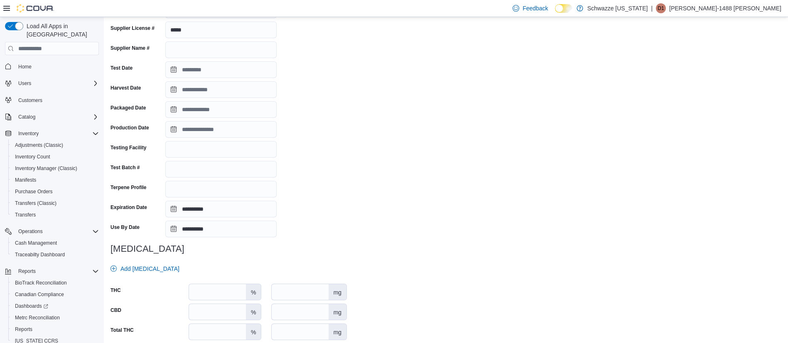
scroll to position [154, 0]
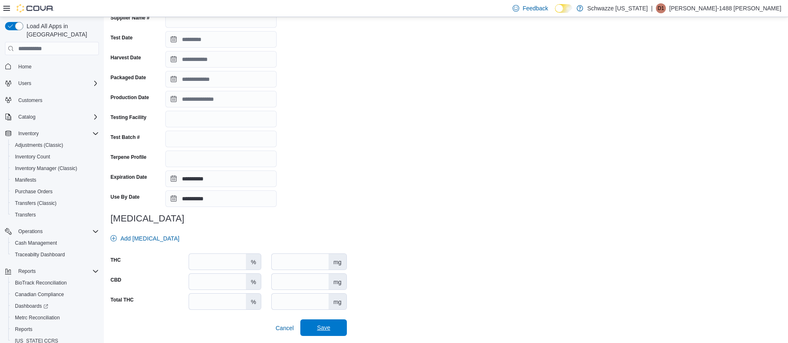
click at [324, 328] on span "Save" at bounding box center [323, 328] width 13 height 8
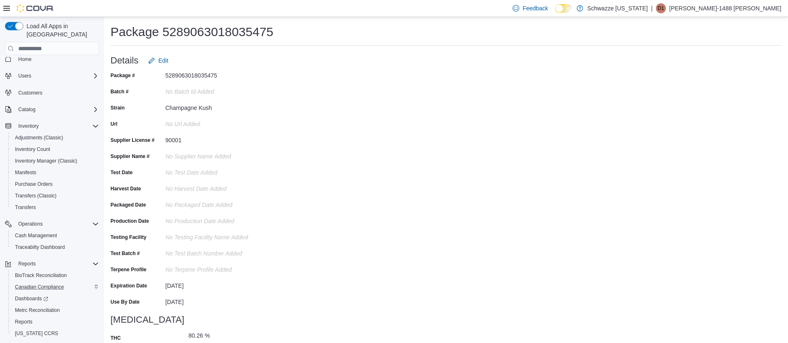
scroll to position [0, 0]
